Goal: Task Accomplishment & Management: Complete application form

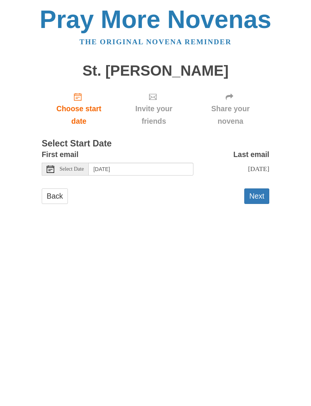
click at [257, 198] on button "Next" at bounding box center [256, 197] width 25 height 16
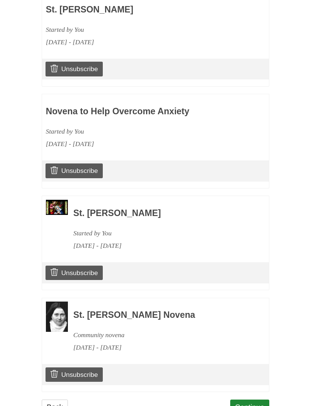
scroll to position [478, 0]
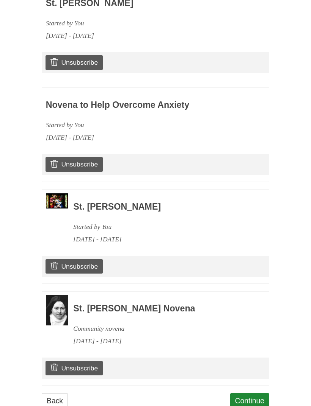
click at [260, 400] on link "Continue" at bounding box center [249, 401] width 39 height 16
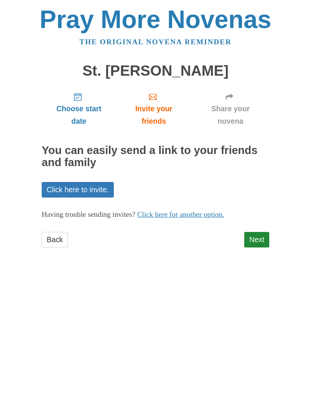
click at [258, 233] on link "Next" at bounding box center [256, 240] width 25 height 16
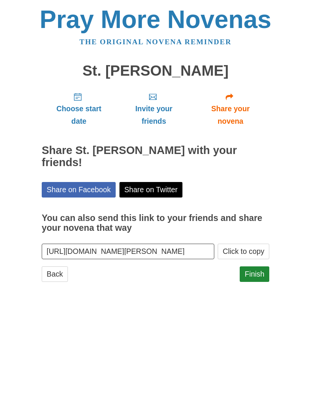
click at [258, 267] on link "Finish" at bounding box center [254, 275] width 30 height 16
